Goal: Task Accomplishment & Management: Manage account settings

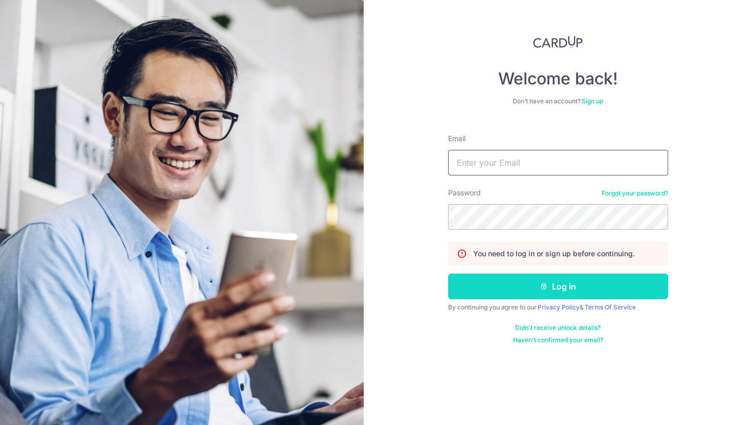
type input "[PERSON_NAME][EMAIL_ADDRESS][PERSON_NAME][DOMAIN_NAME]"
click at [554, 287] on button "Log in" at bounding box center [558, 287] width 220 height 26
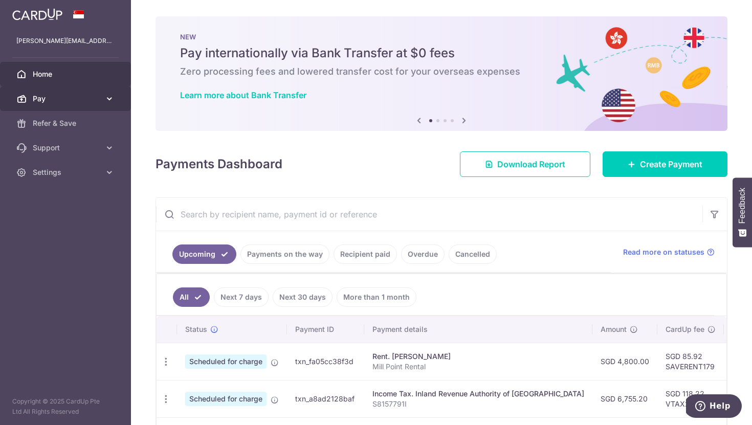
click at [92, 99] on span "Pay" at bounding box center [66, 99] width 67 height 10
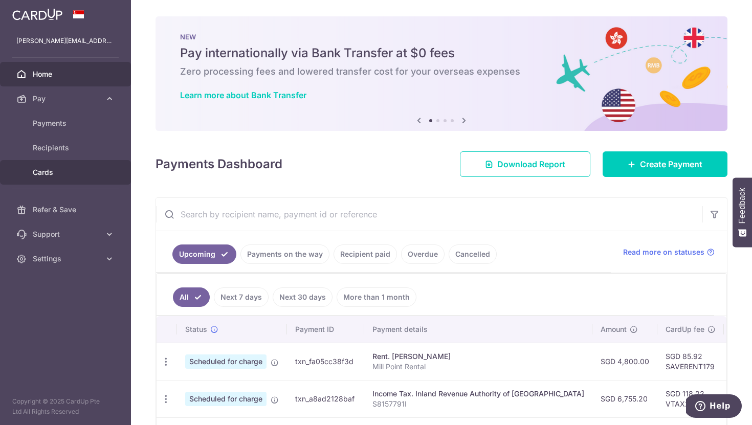
click at [49, 177] on span "Cards" at bounding box center [66, 172] width 67 height 10
